Goal: Check status: Check status

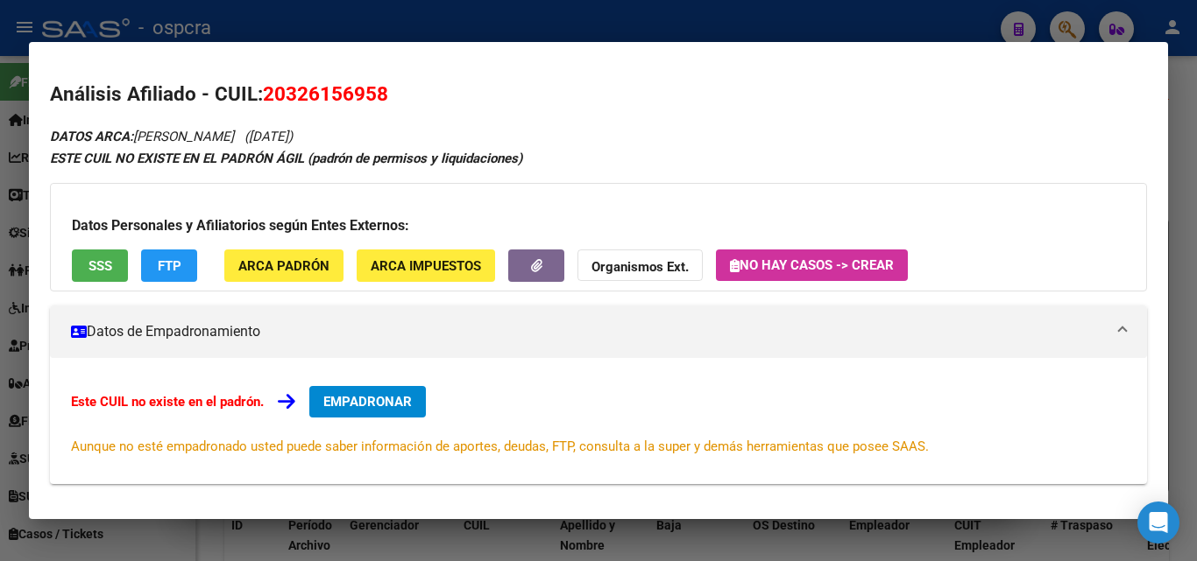
click at [841, 39] on div at bounding box center [598, 280] width 1197 height 561
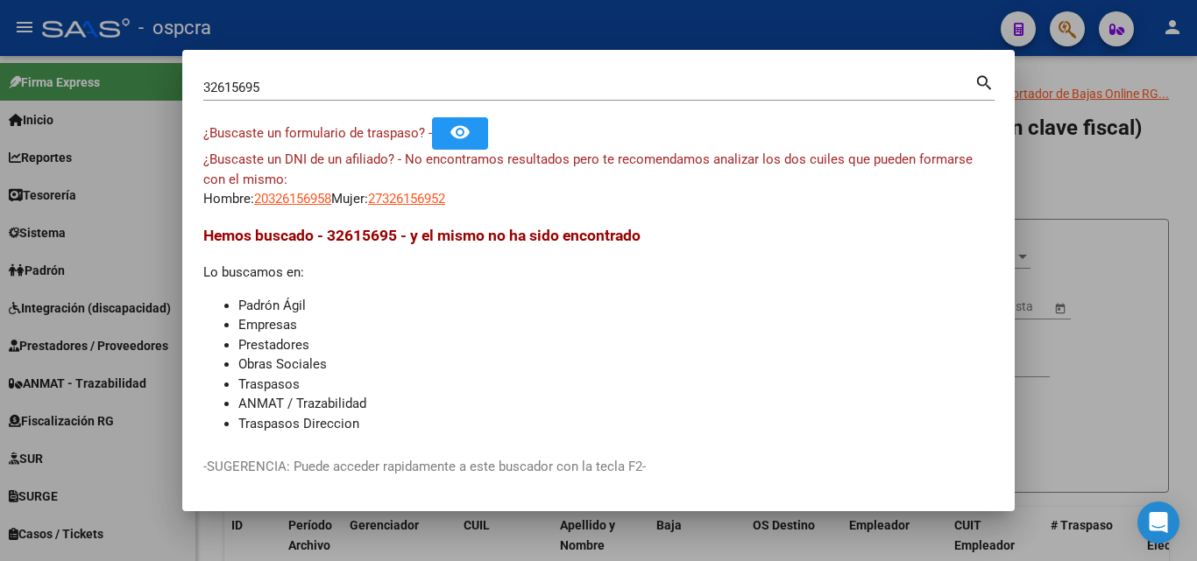
click at [1092, 83] on div at bounding box center [598, 280] width 1197 height 561
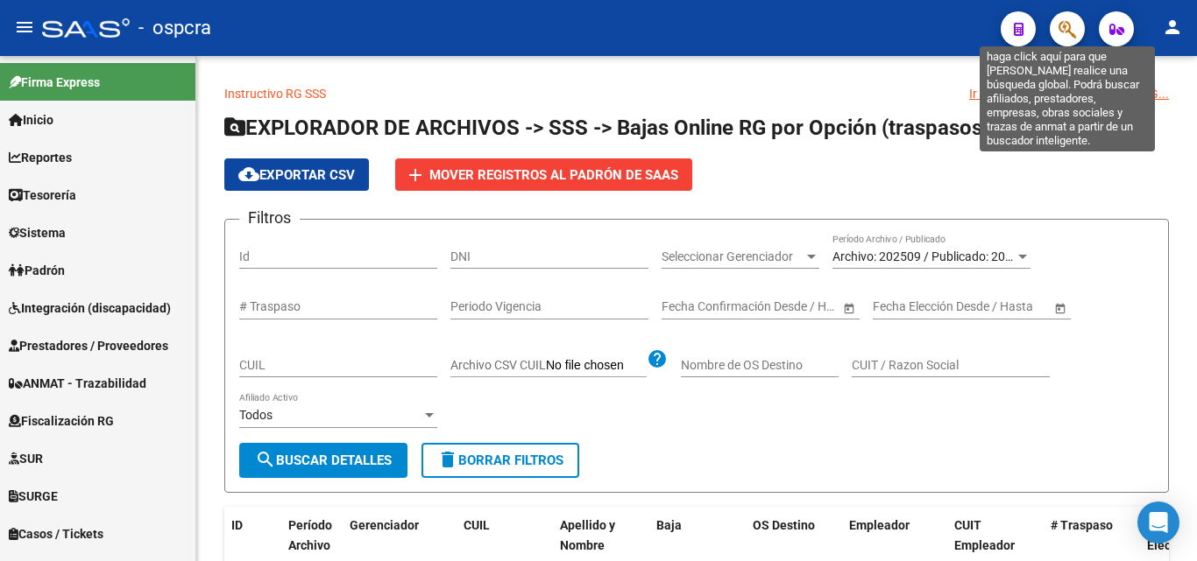
click at [1071, 22] on icon "button" at bounding box center [1067, 29] width 18 height 20
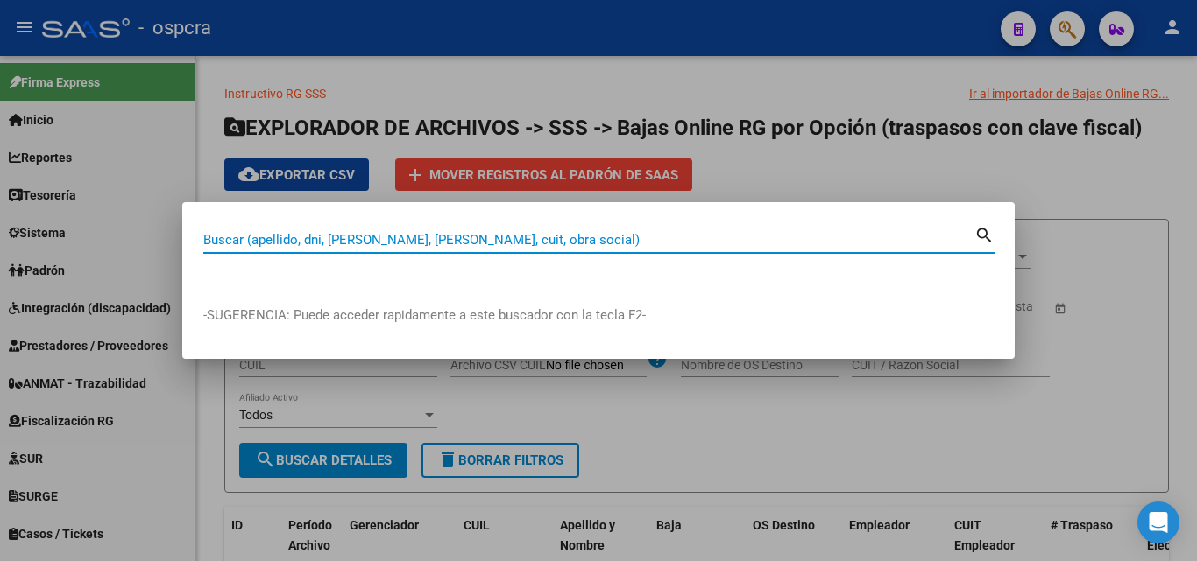
paste input "12533033"
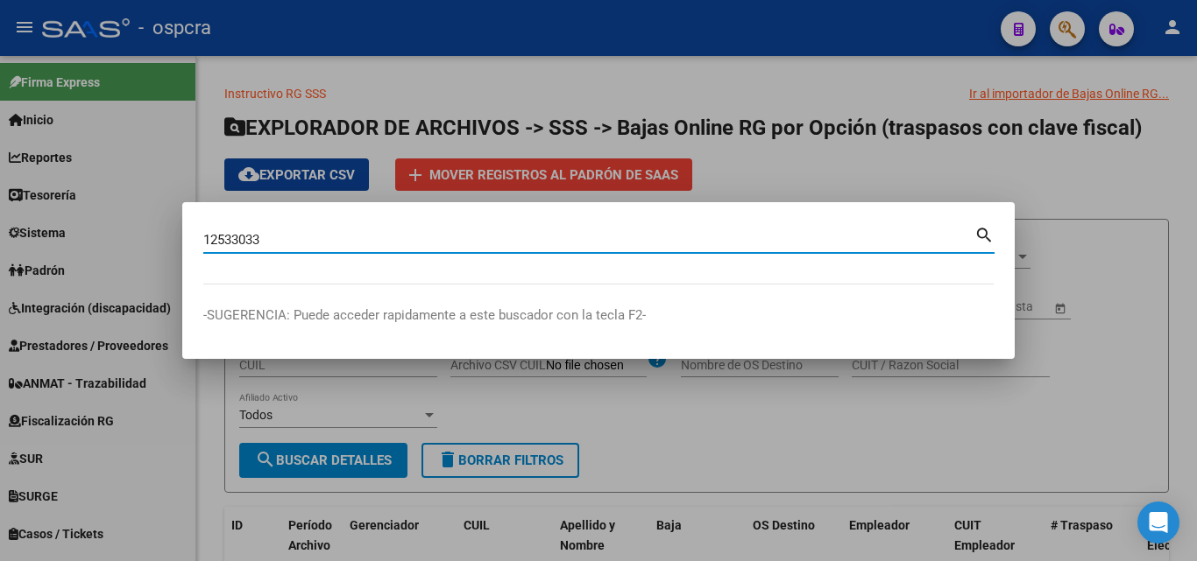
type input "12533033"
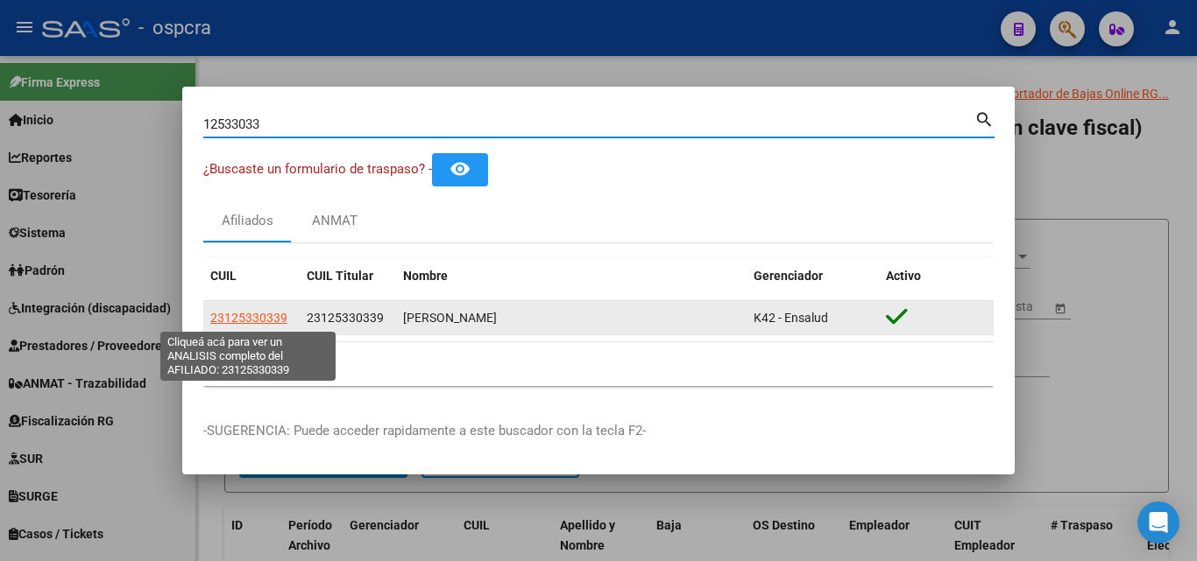
click at [241, 321] on span "23125330339" at bounding box center [248, 318] width 77 height 14
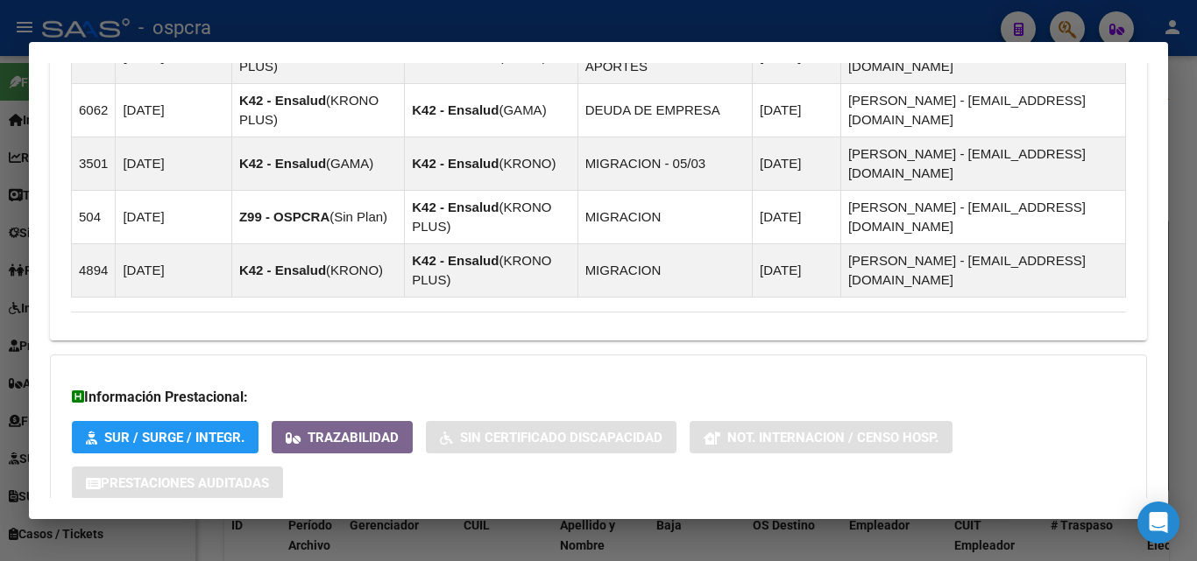
scroll to position [1187, 0]
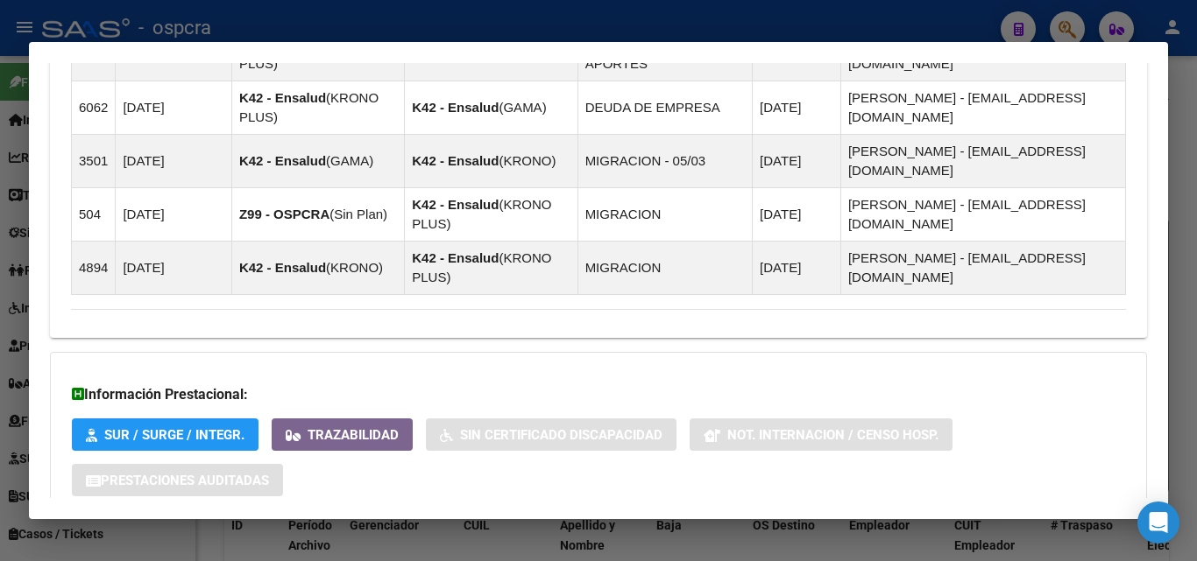
click at [368, 543] on strong "Aportes y Contribuciones del Afiliado: 23125330339" at bounding box center [248, 553] width 355 height 21
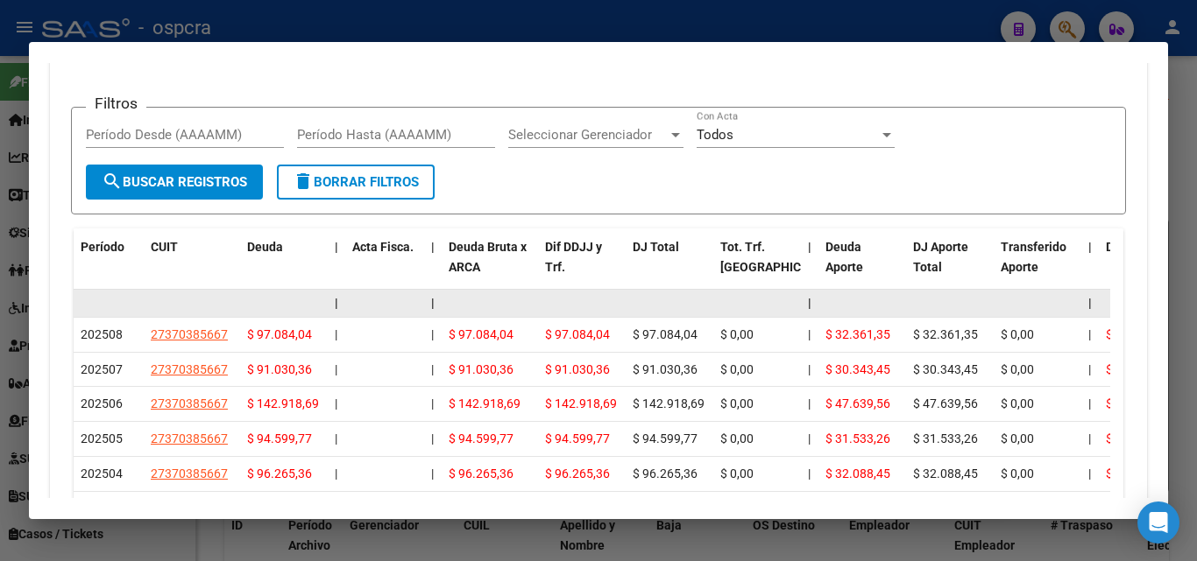
scroll to position [1889, 0]
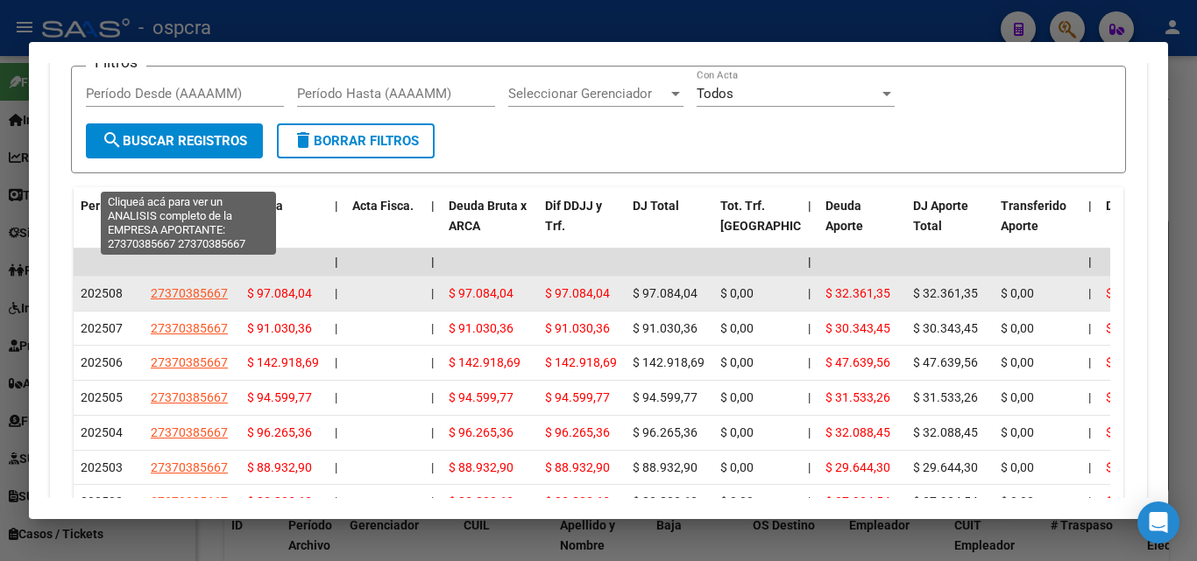
click at [191, 286] on span "27370385667" at bounding box center [189, 293] width 77 height 14
type textarea "27370385667"
